Goal: Navigation & Orientation: Go to known website

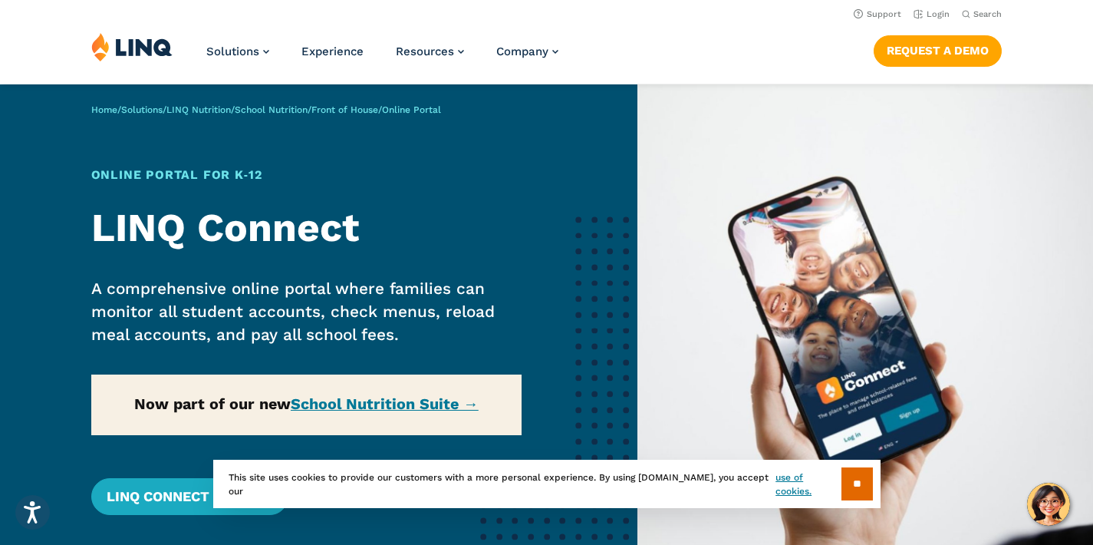
click at [1004, 269] on img at bounding box center [866, 346] width 456 height 524
click at [944, 17] on link "Login" at bounding box center [932, 14] width 36 height 10
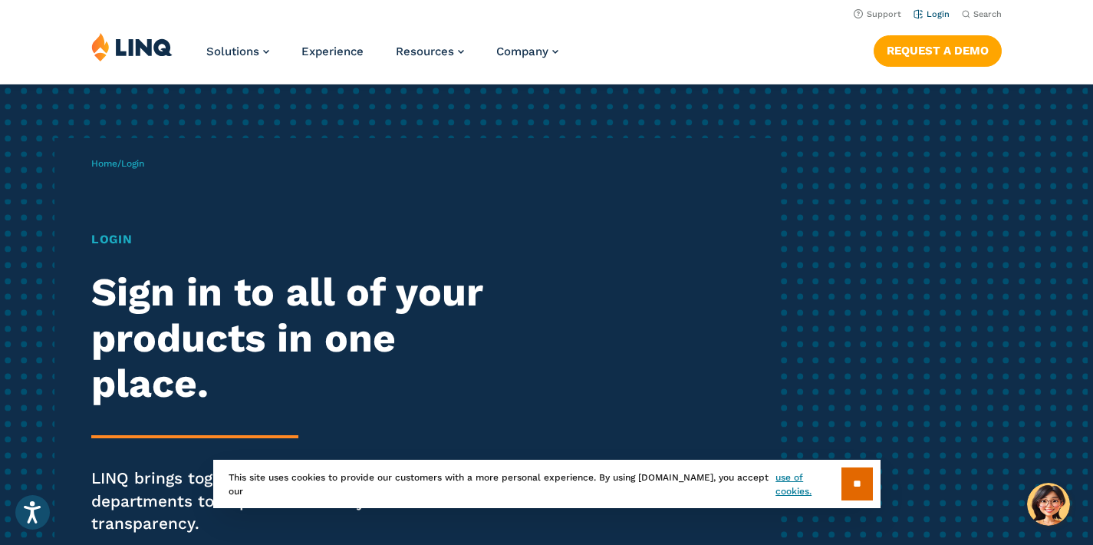
click at [926, 14] on link "Login" at bounding box center [932, 14] width 36 height 10
click at [855, 490] on input "**" at bounding box center [857, 483] width 31 height 33
